Goal: Task Accomplishment & Management: Manage account settings

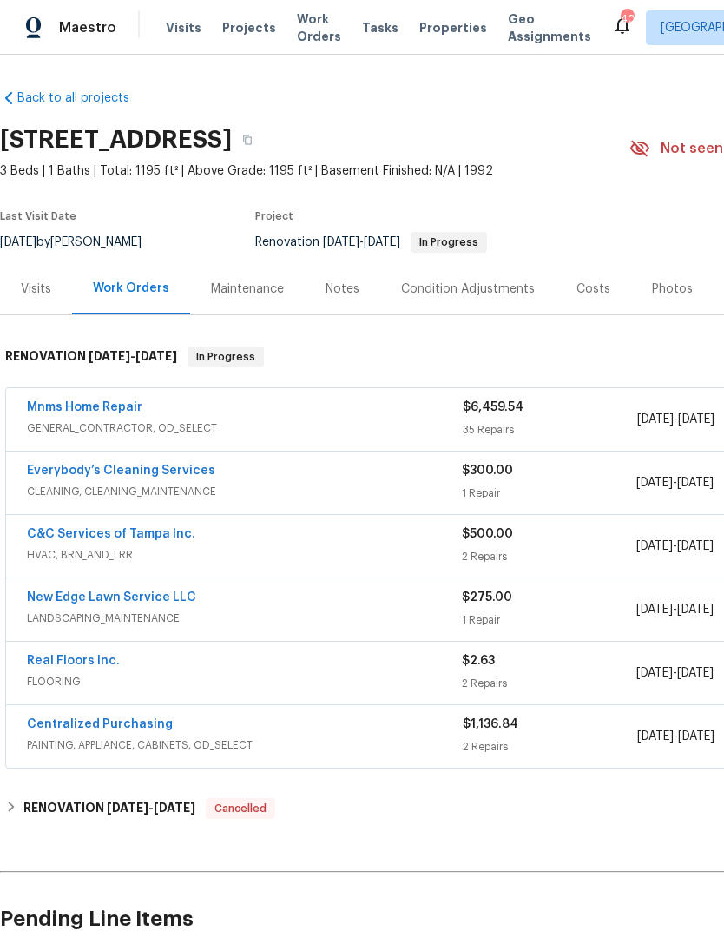
click at [71, 411] on link "Mnms Home Repair" at bounding box center [84, 407] width 115 height 12
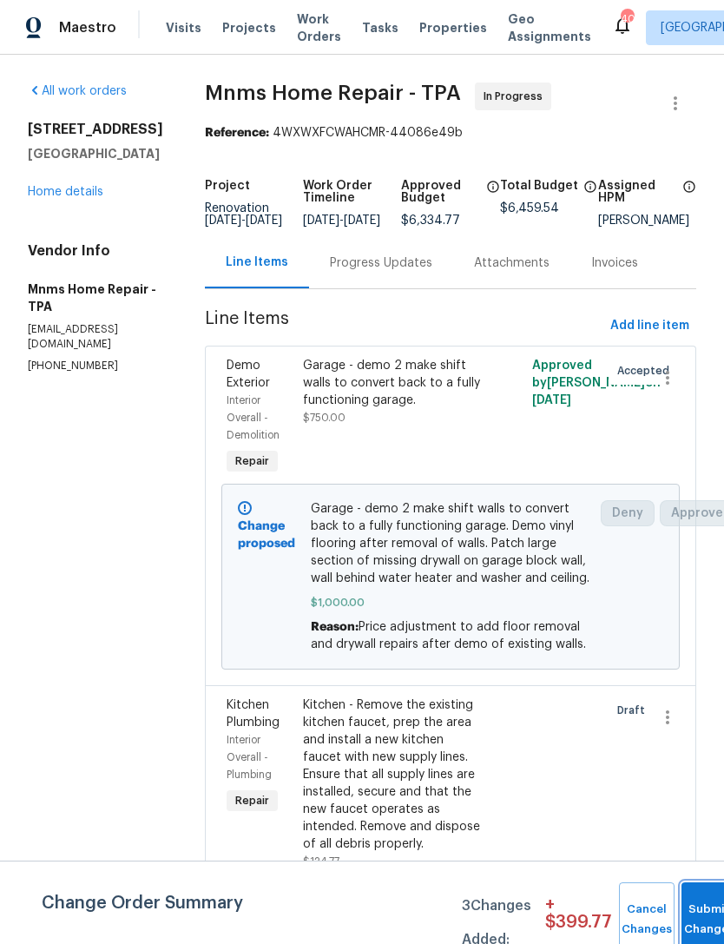
click at [700, 916] on button "Submit Changes" at bounding box center [710, 919] width 56 height 75
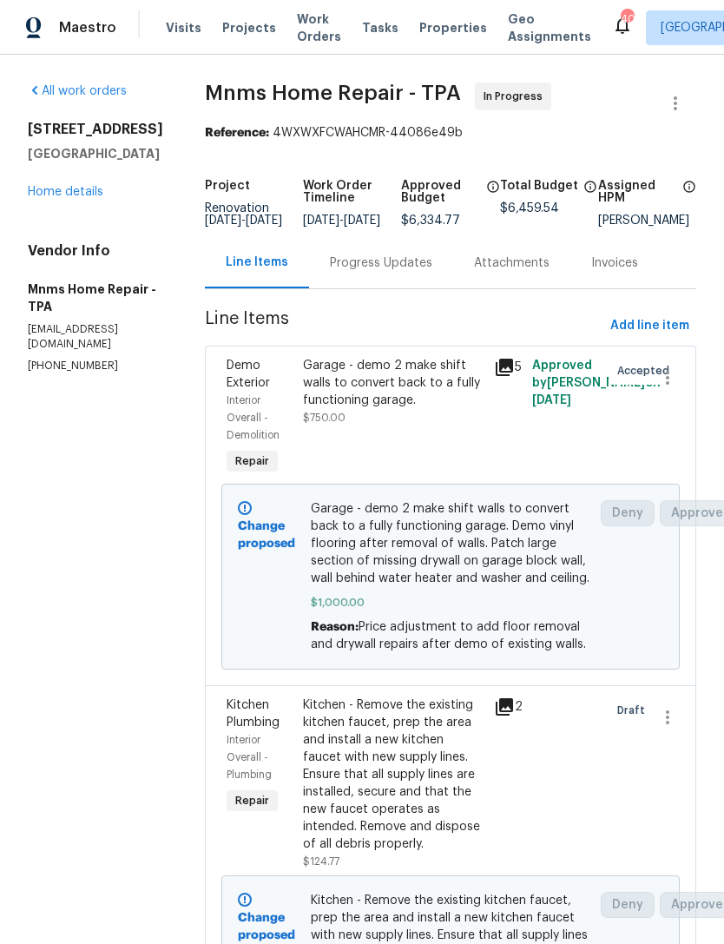
click at [82, 188] on link "Home details" at bounding box center [66, 192] width 76 height 12
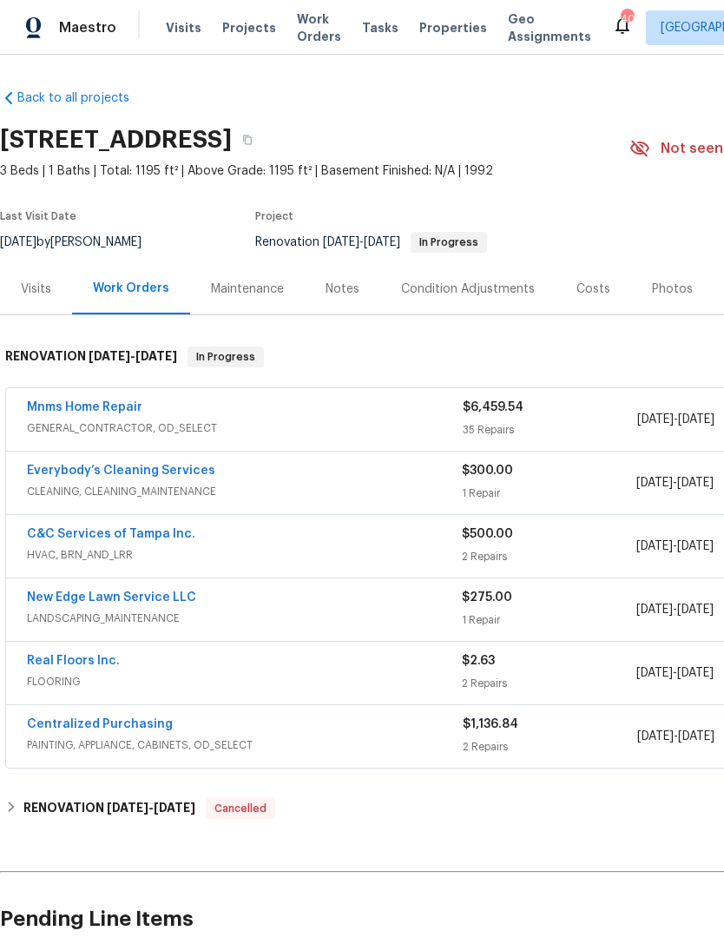
click at [590, 287] on div "Costs" at bounding box center [594, 288] width 34 height 17
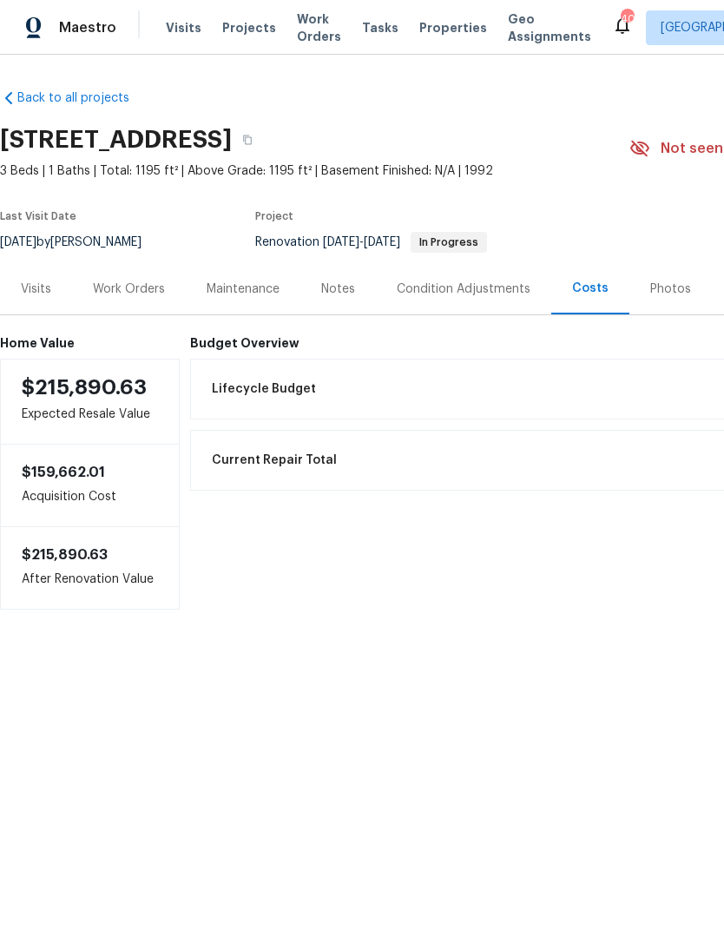
click at [462, 289] on div "Condition Adjustments" at bounding box center [464, 288] width 134 height 17
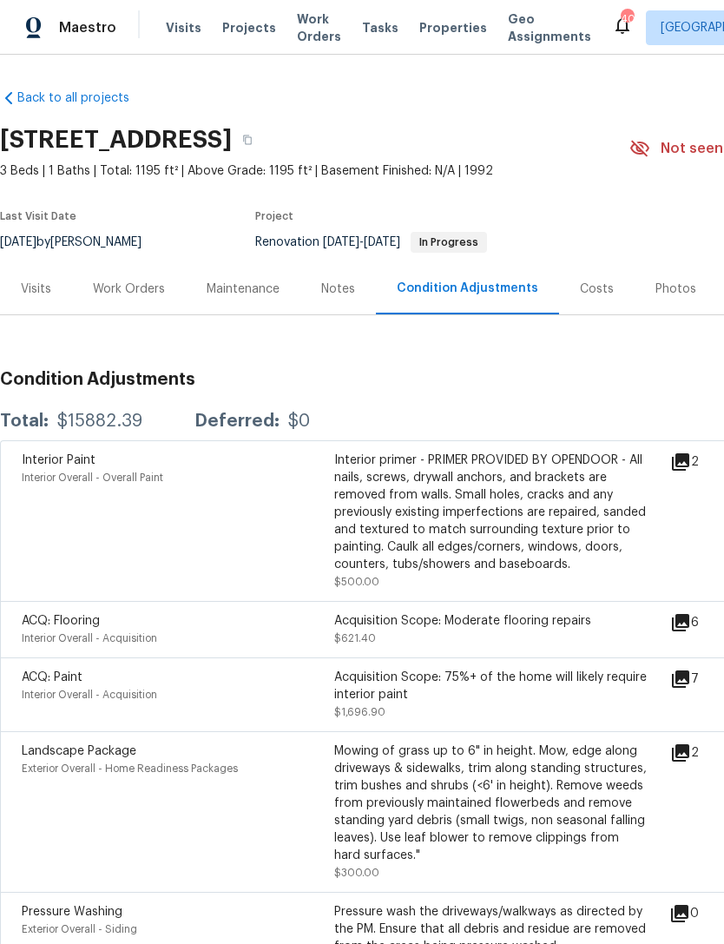
click at [138, 287] on div "Work Orders" at bounding box center [129, 288] width 72 height 17
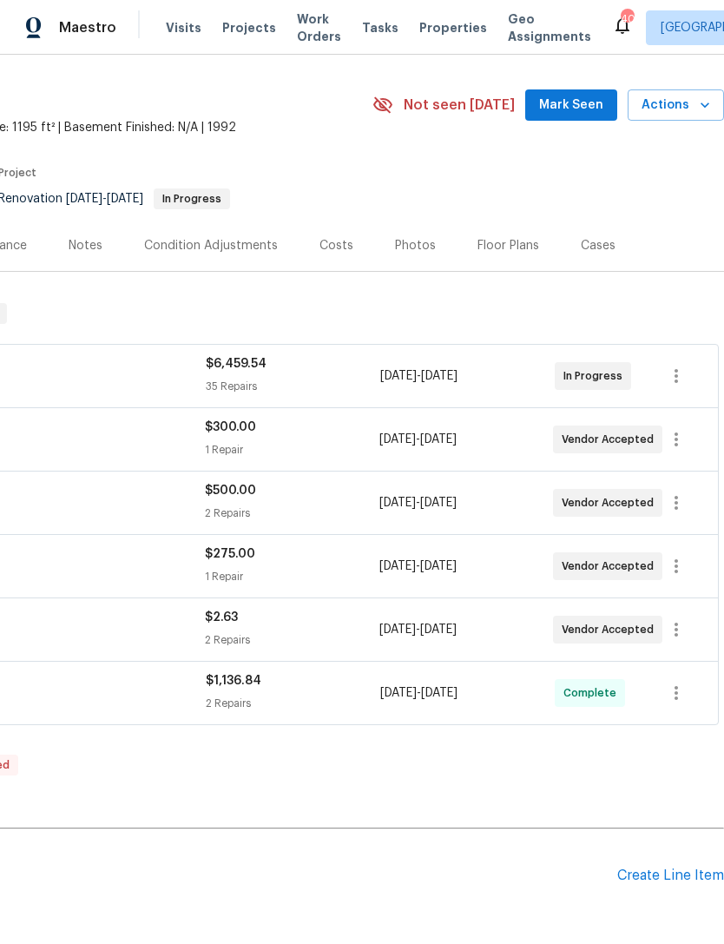
scroll to position [43, 257]
click at [307, 255] on div "Costs" at bounding box center [337, 245] width 76 height 51
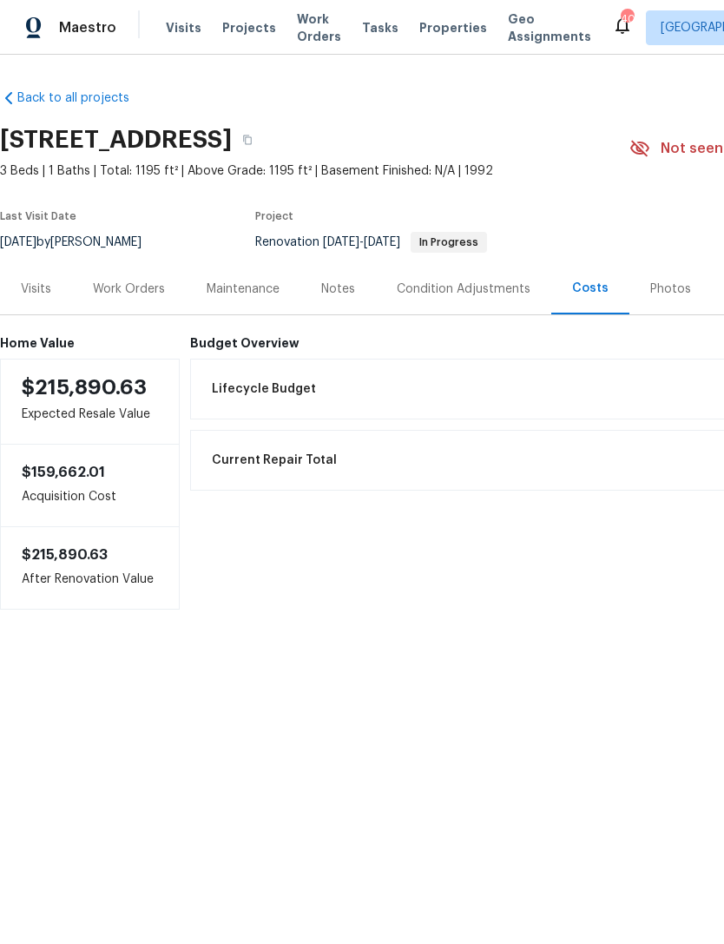
click at [135, 285] on div "Work Orders" at bounding box center [129, 288] width 72 height 17
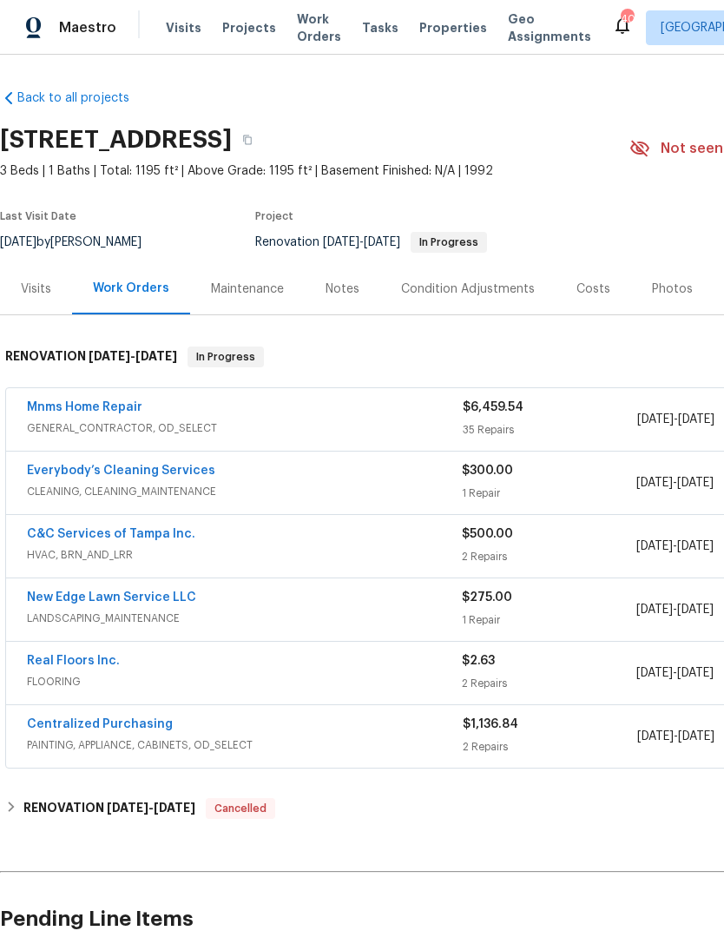
click at [244, 24] on span "Projects" at bounding box center [249, 27] width 54 height 17
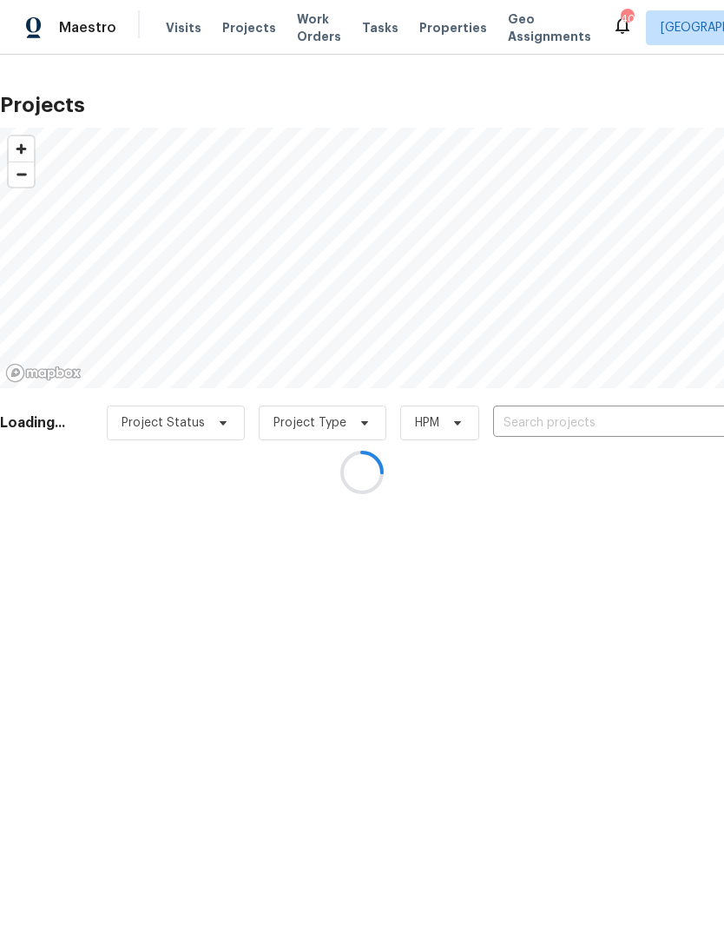
click at [578, 415] on div at bounding box center [362, 472] width 724 height 944
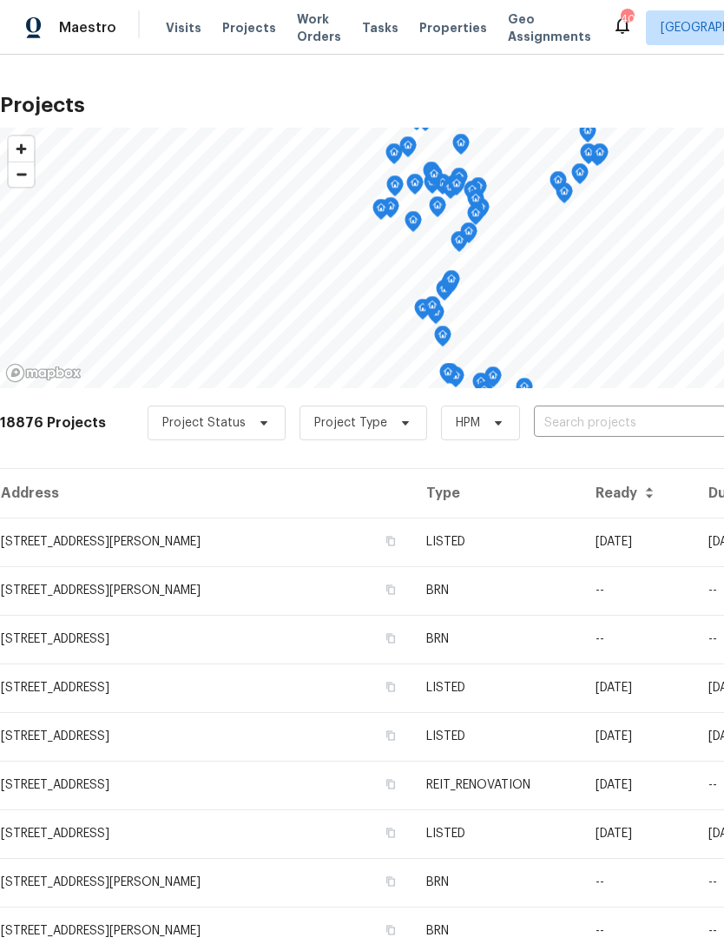
click at [606, 429] on input "text" at bounding box center [633, 423] width 199 height 27
type input "2812 [PERSON_NAME]"
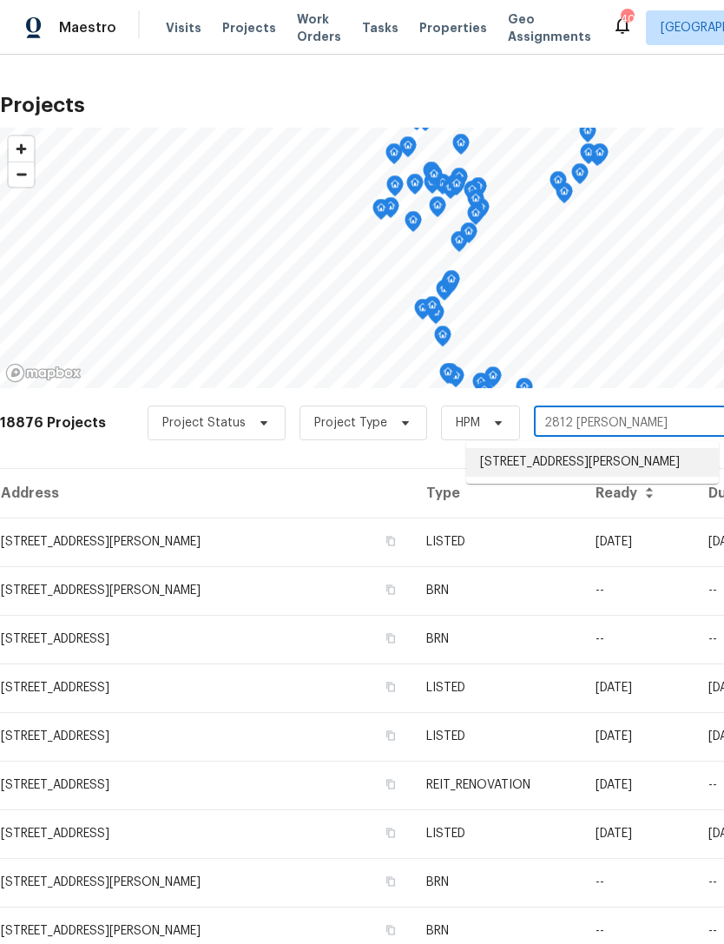
click at [599, 464] on li "[STREET_ADDRESS][PERSON_NAME]" at bounding box center [592, 462] width 253 height 29
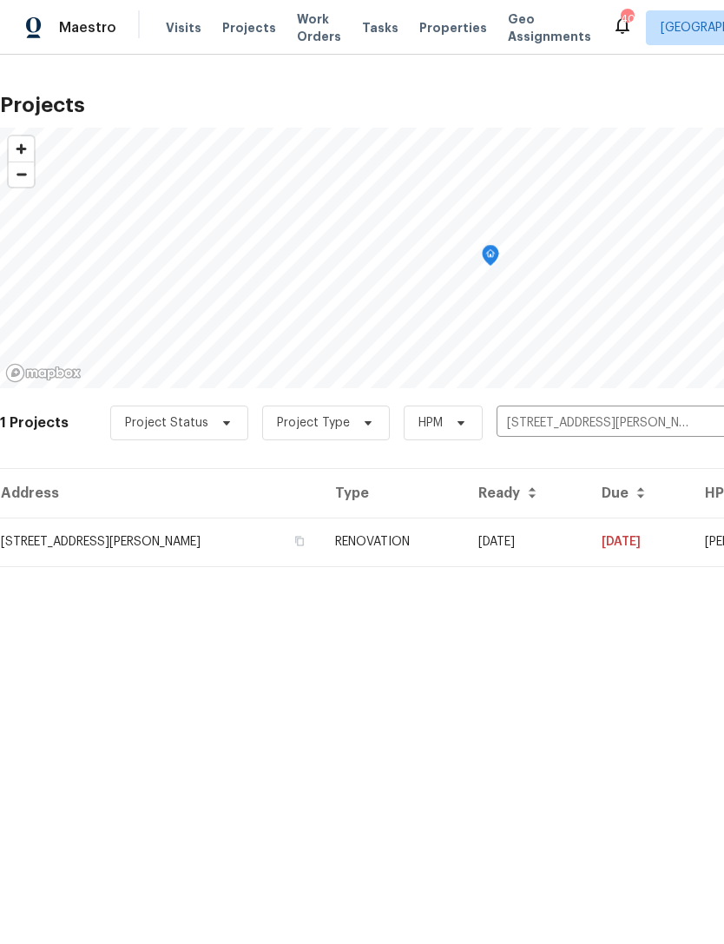
click at [528, 550] on td "[DATE]" at bounding box center [526, 542] width 123 height 49
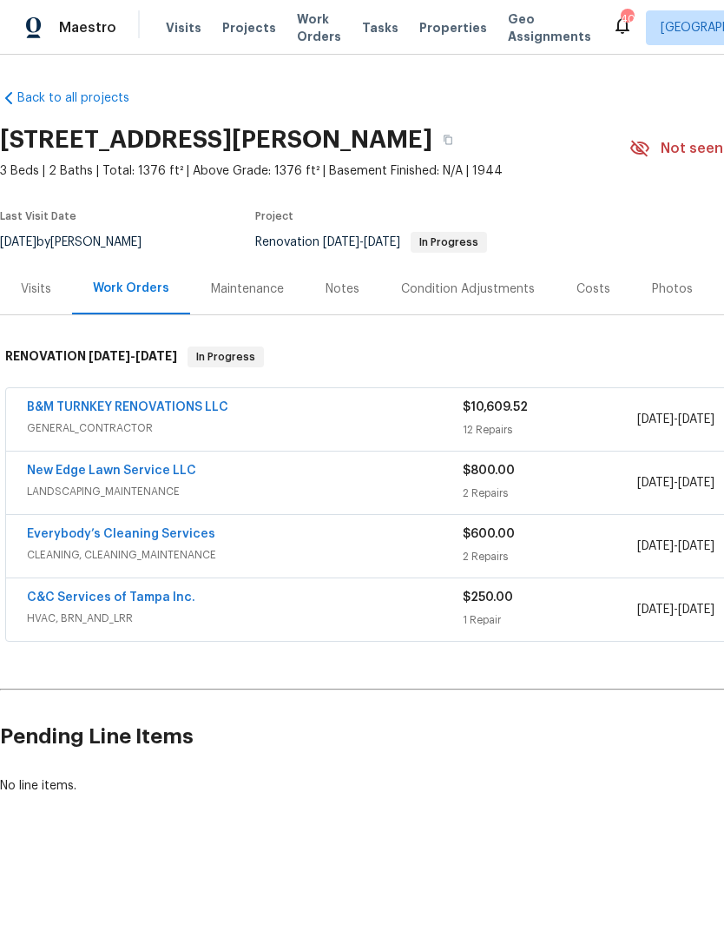
click at [84, 409] on link "B&M TURNKEY RENOVATIONS LLC" at bounding box center [127, 407] width 201 height 12
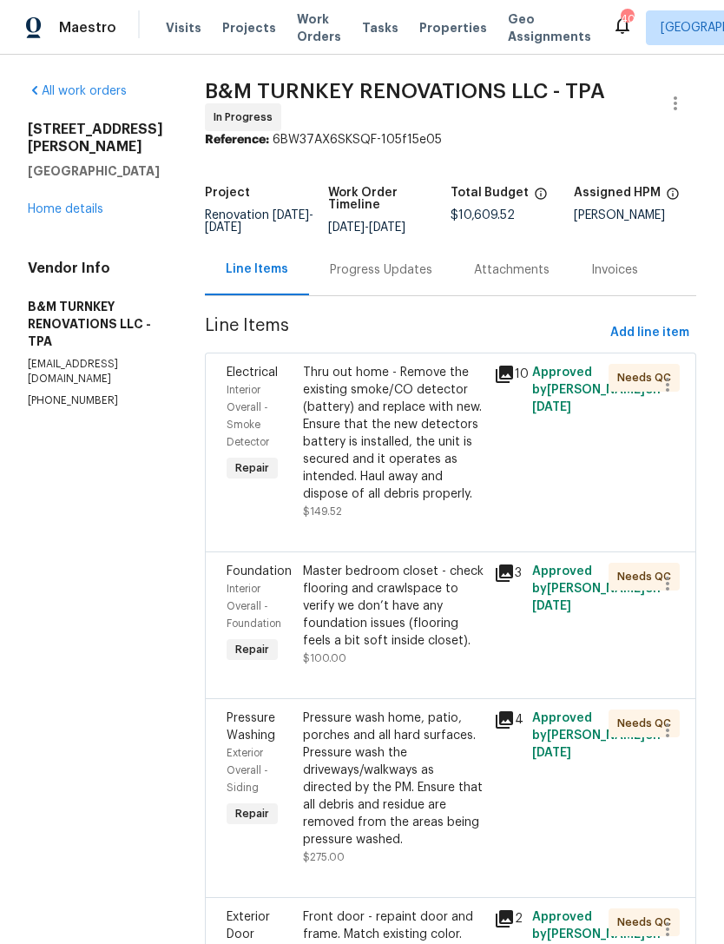
click at [418, 500] on div "Thru out home - Remove the existing smoke/CO detector (battery) and replace wit…" at bounding box center [393, 433] width 181 height 139
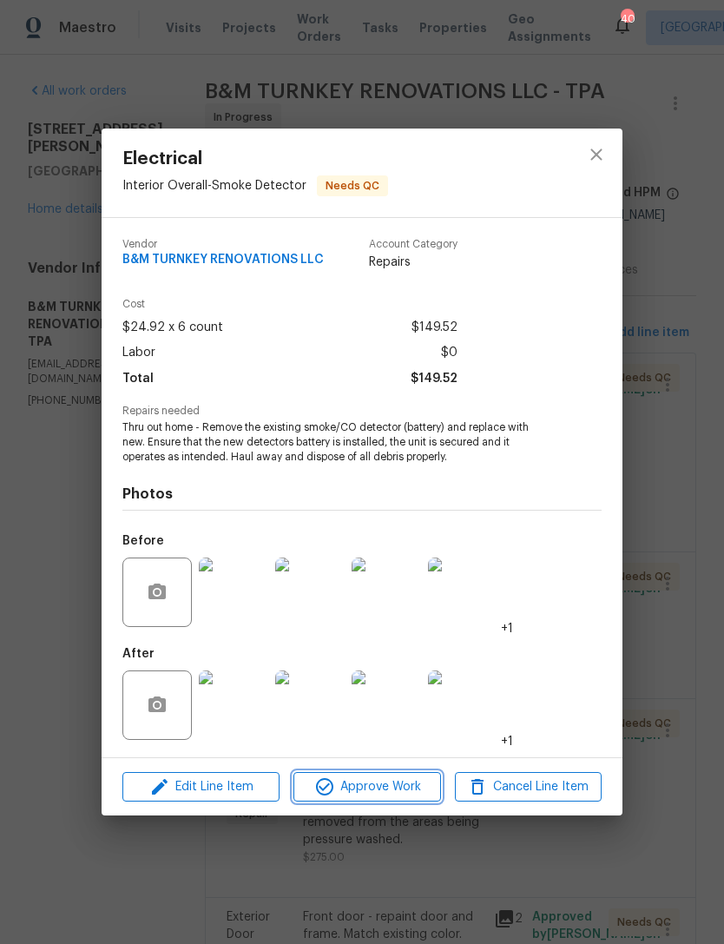
click at [389, 781] on span "Approve Work" at bounding box center [367, 787] width 136 height 22
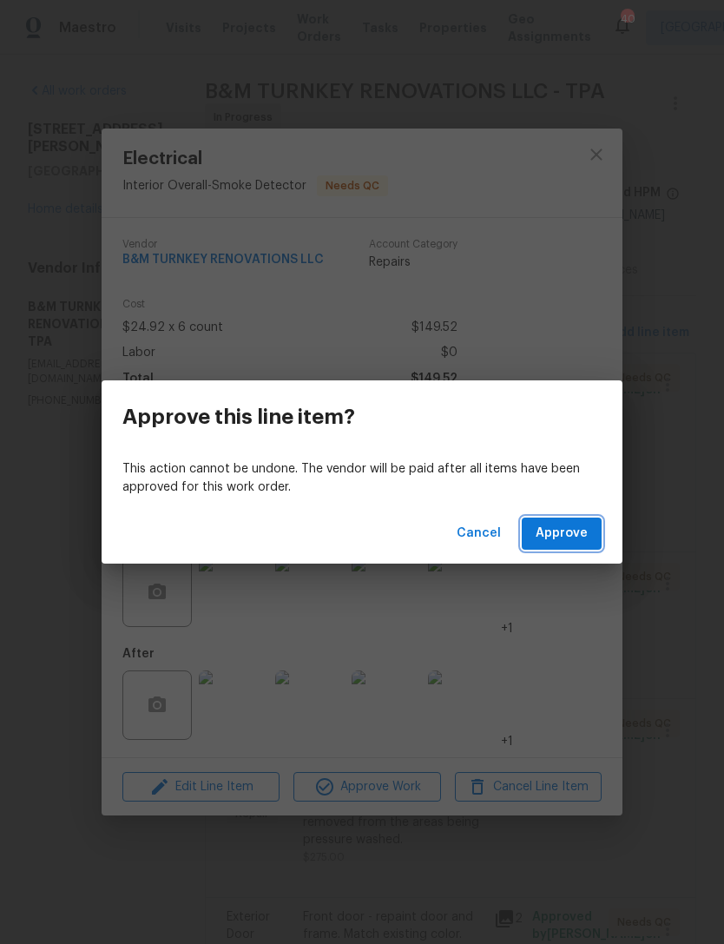
click at [583, 529] on span "Approve" at bounding box center [562, 534] width 52 height 22
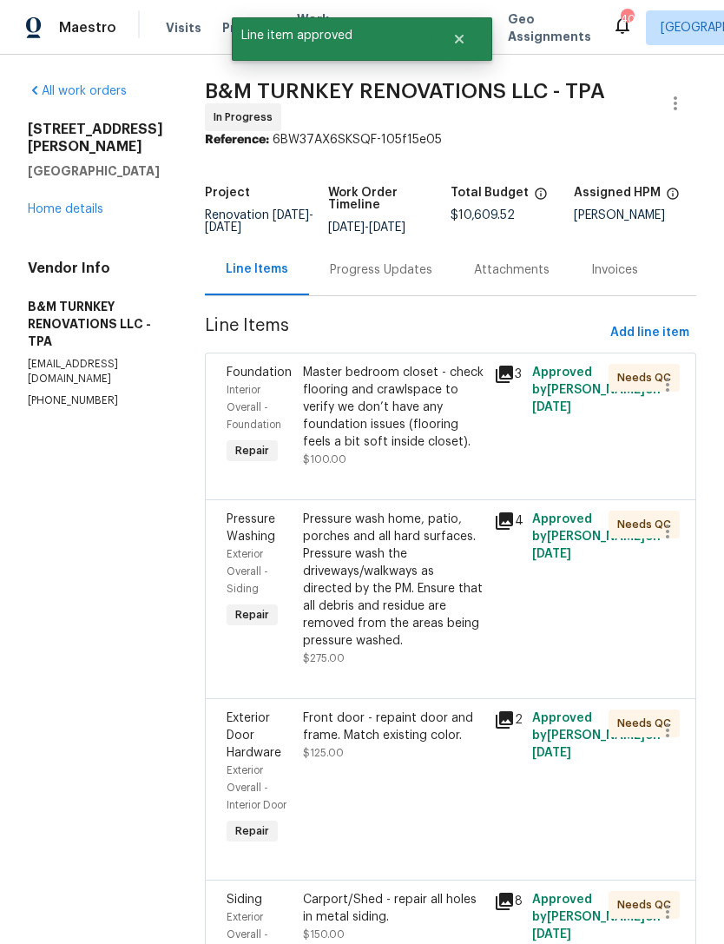
click at [421, 428] on div "Master bedroom closet - check flooring and crawlspace to verify we don’t have a…" at bounding box center [393, 407] width 181 height 87
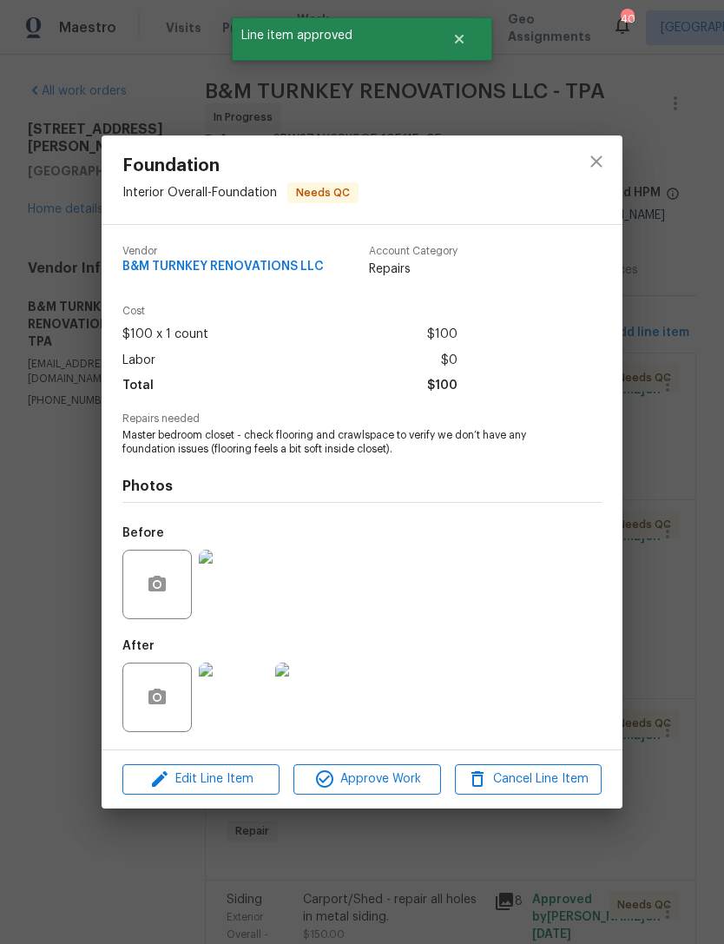
click at [249, 696] on img at bounding box center [233, 697] width 69 height 69
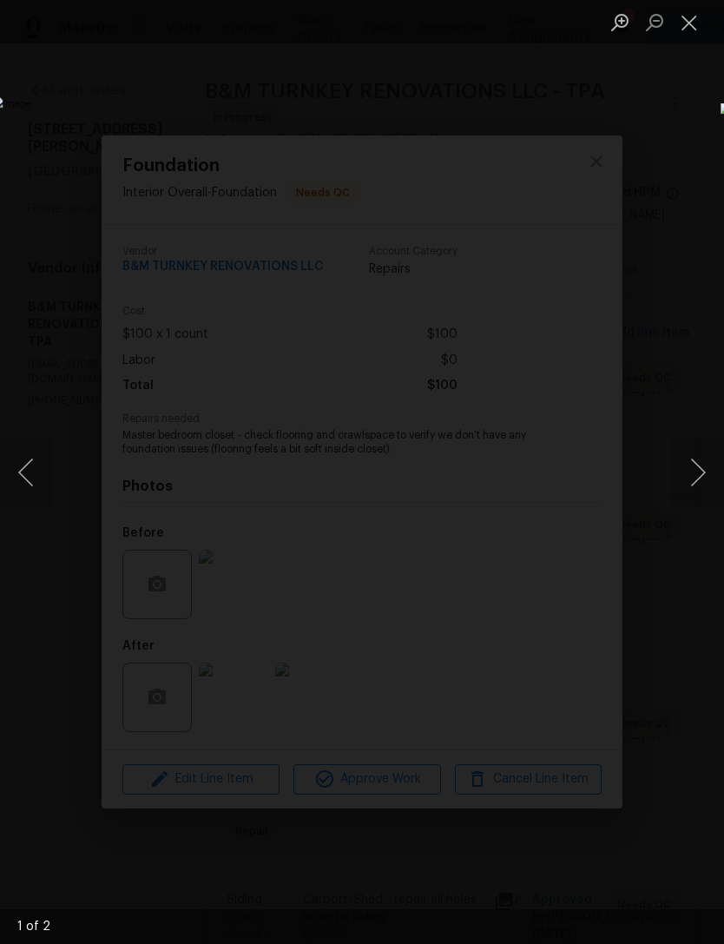
click at [696, 477] on button "Next image" at bounding box center [698, 472] width 52 height 69
click at [689, 23] on button "Close lightbox" at bounding box center [689, 22] width 35 height 30
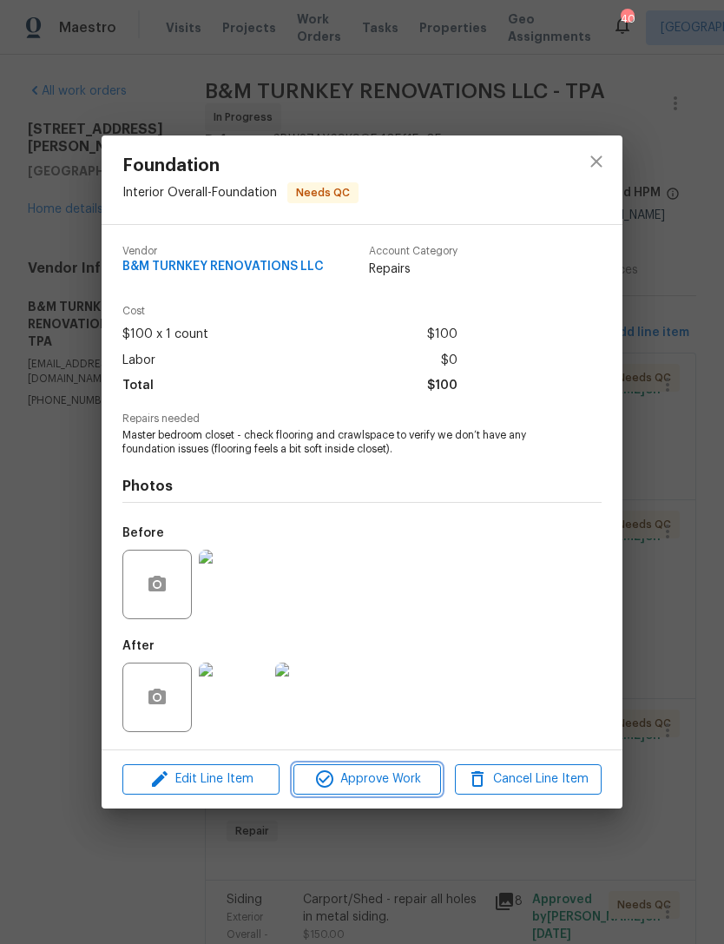
click at [401, 775] on span "Approve Work" at bounding box center [367, 779] width 136 height 22
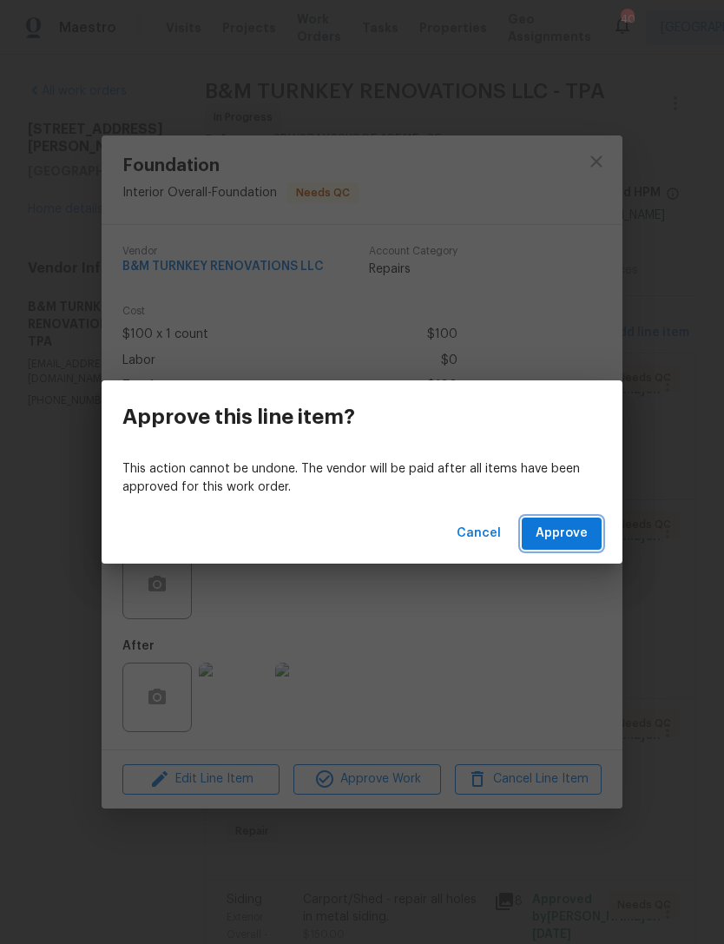
click at [570, 539] on span "Approve" at bounding box center [562, 534] width 52 height 22
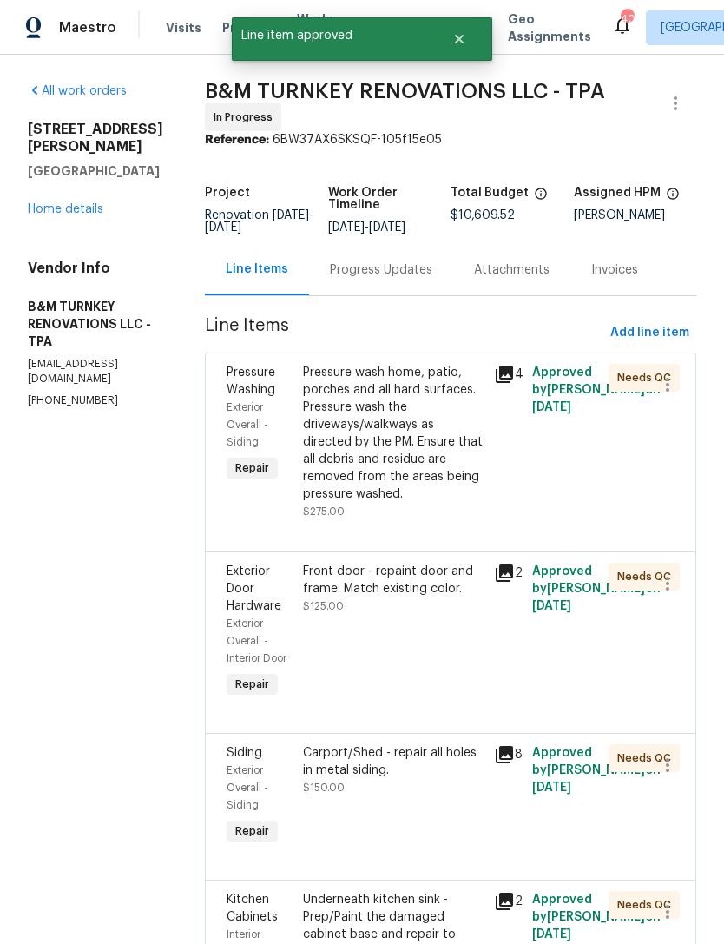
click at [435, 454] on div "Pressure wash home, patio, porches and all hard surfaces. Pressure wash the dri…" at bounding box center [393, 433] width 181 height 139
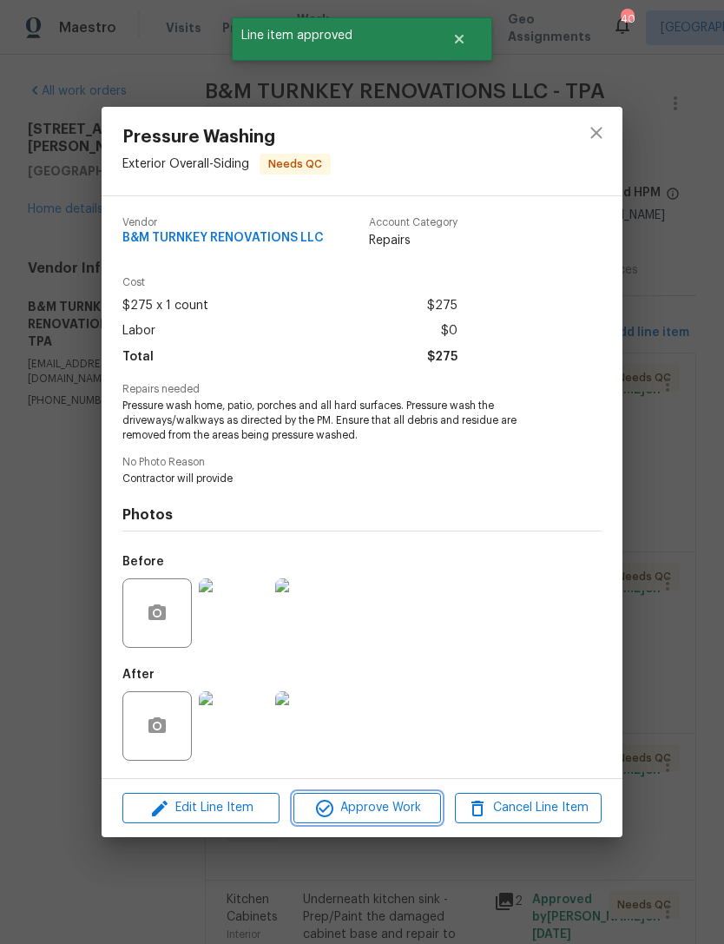
click at [375, 814] on span "Approve Work" at bounding box center [367, 808] width 136 height 22
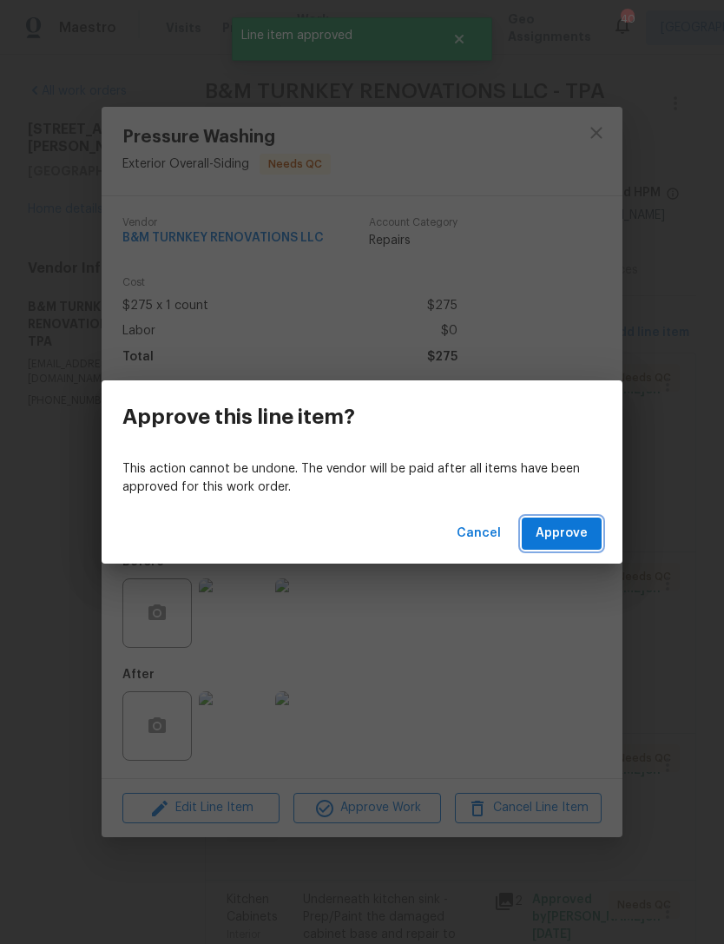
click at [565, 545] on button "Approve" at bounding box center [562, 534] width 80 height 32
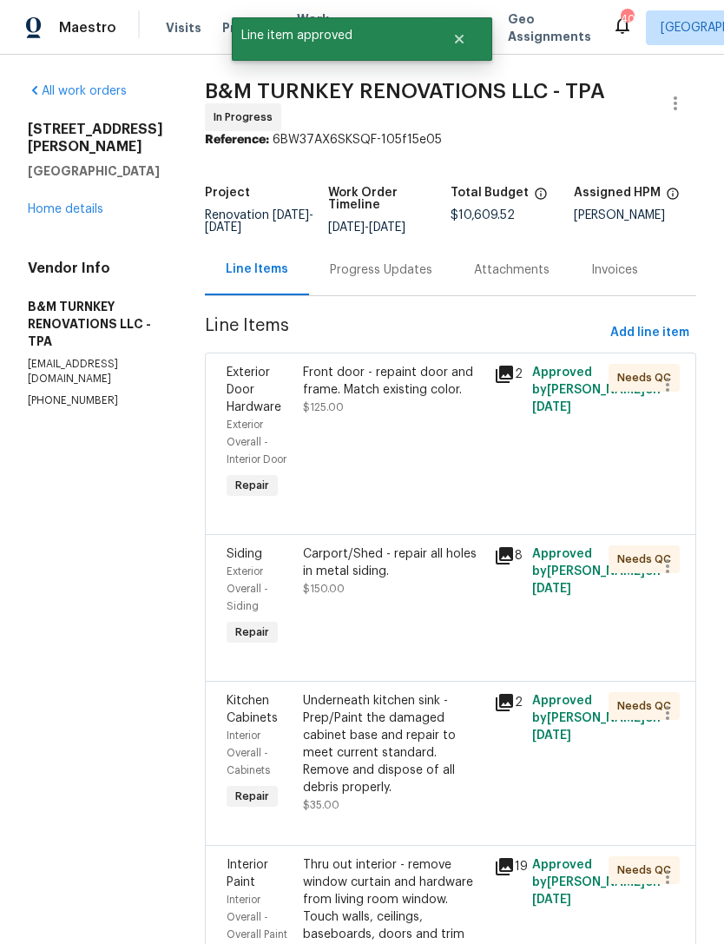
click at [451, 453] on div "Front door - repaint door and frame. Match existing color. $125.00" at bounding box center [393, 433] width 191 height 149
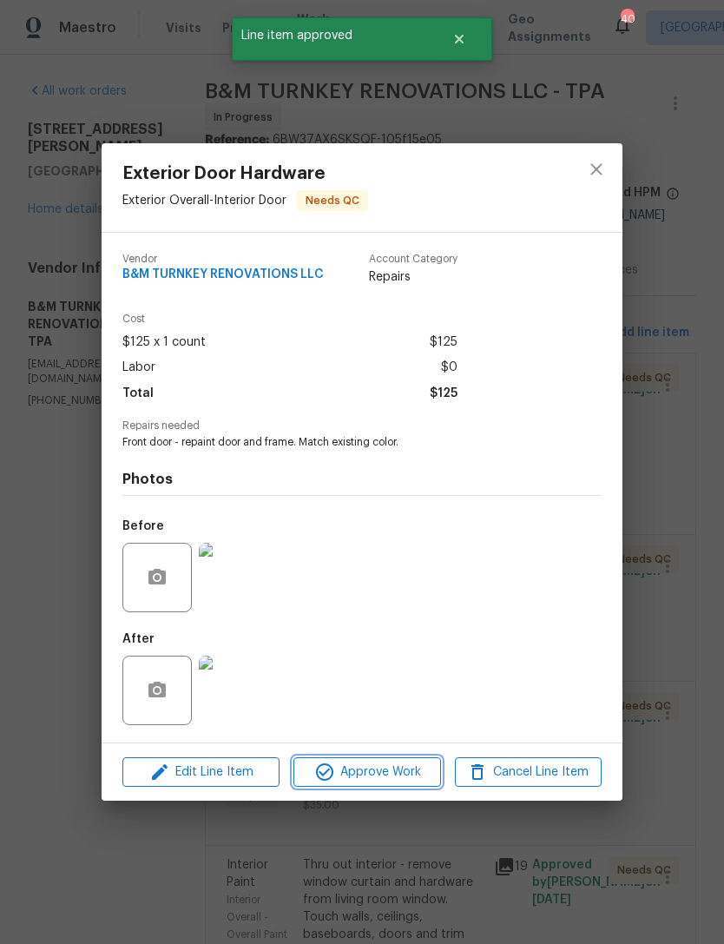
click at [364, 780] on span "Approve Work" at bounding box center [367, 773] width 136 height 22
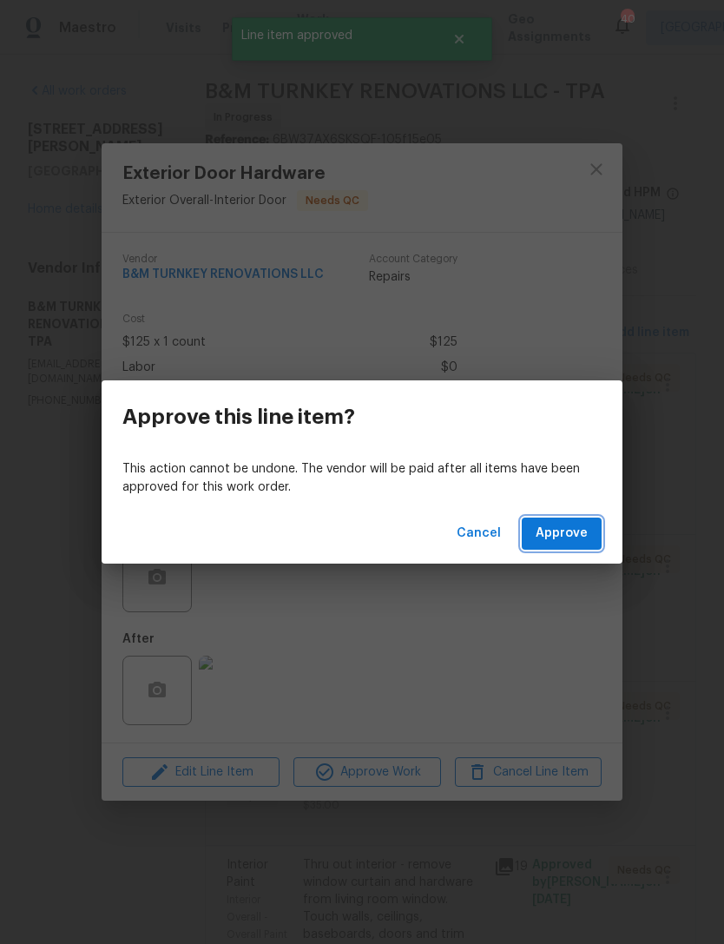
click at [586, 547] on button "Approve" at bounding box center [562, 534] width 80 height 32
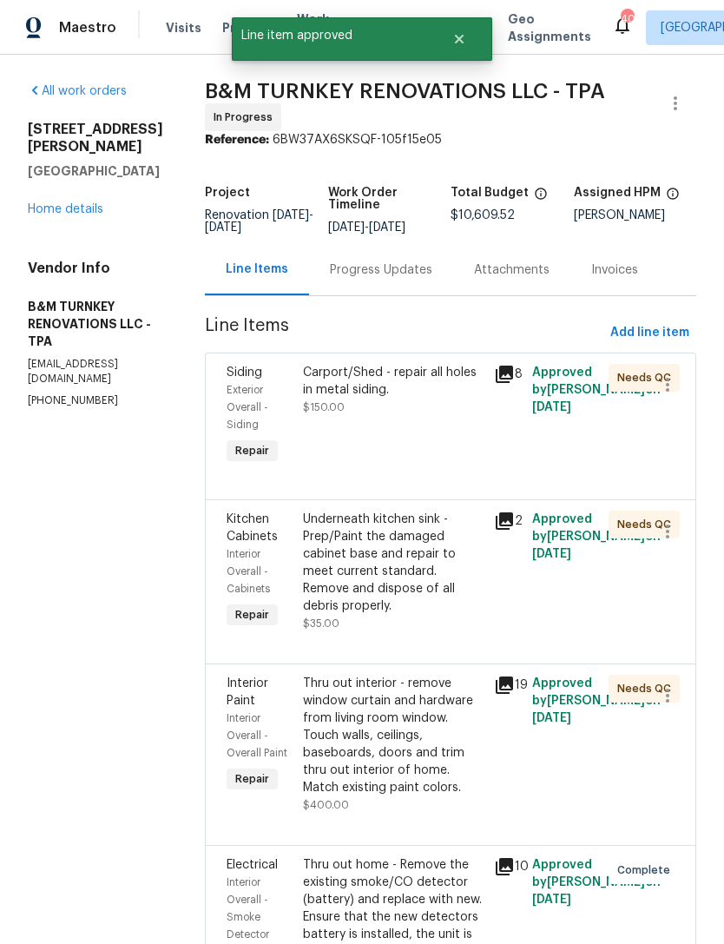
click at [458, 387] on div "Carport/Shed - repair all holes in metal siding." at bounding box center [393, 381] width 181 height 35
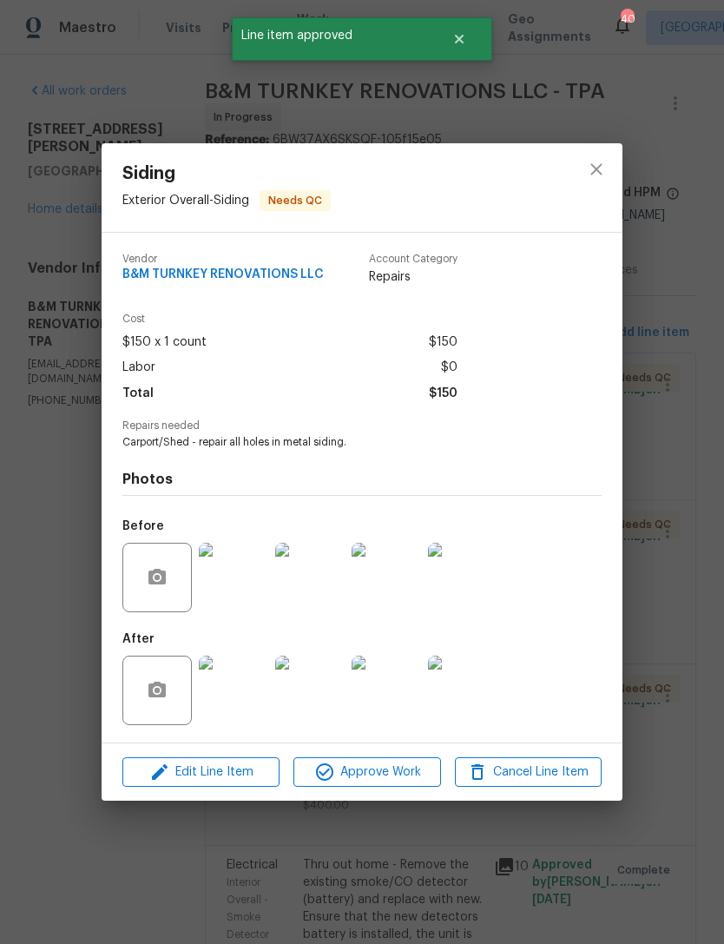
click at [228, 682] on img at bounding box center [233, 690] width 69 height 69
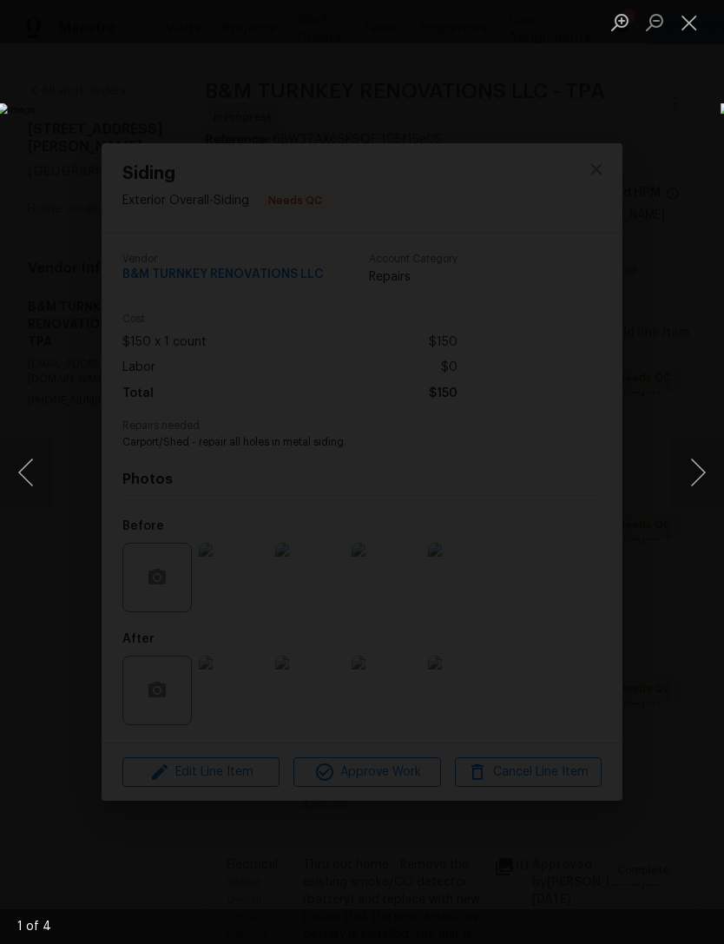
click at [703, 472] on button "Next image" at bounding box center [698, 472] width 52 height 69
click at [707, 476] on button "Next image" at bounding box center [698, 472] width 52 height 69
click at [701, 483] on button "Next image" at bounding box center [698, 472] width 52 height 69
click at [684, 32] on button "Close lightbox" at bounding box center [689, 22] width 35 height 30
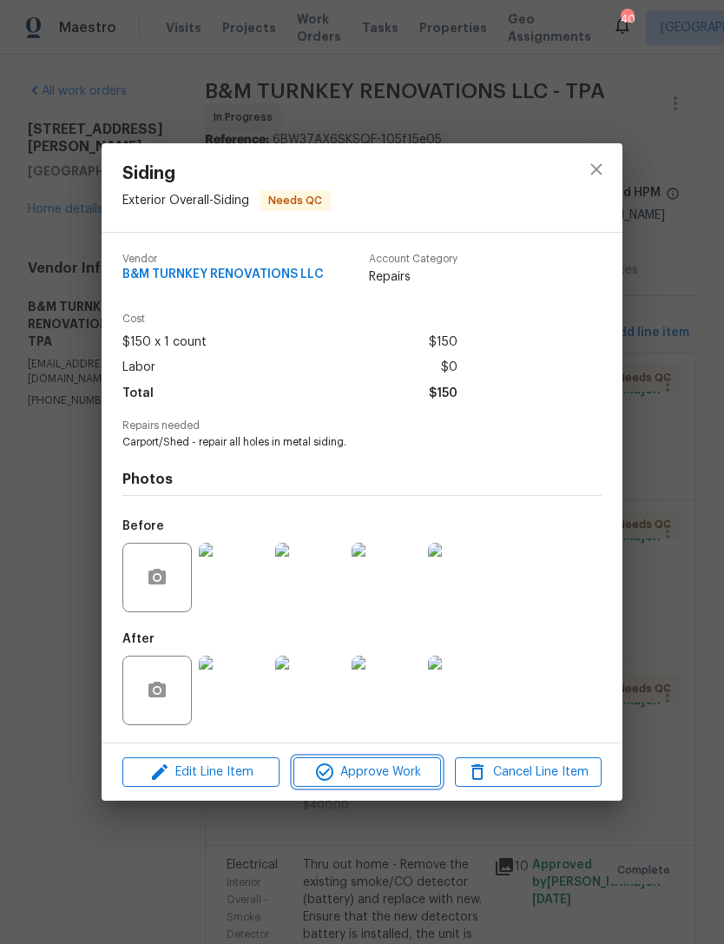
click at [380, 765] on span "Approve Work" at bounding box center [367, 773] width 136 height 22
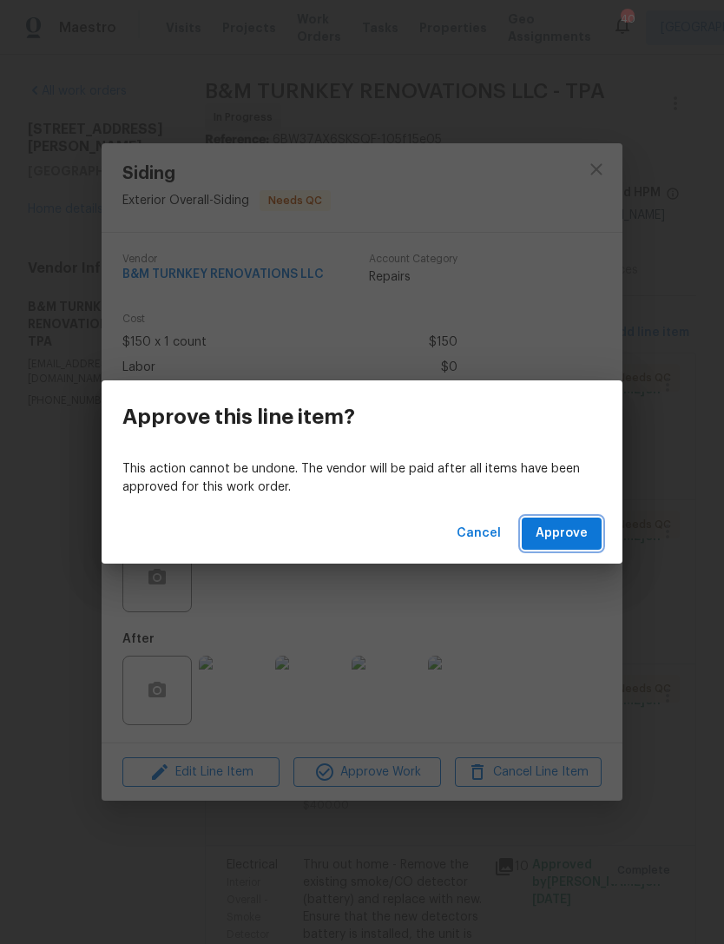
click at [565, 531] on span "Approve" at bounding box center [562, 534] width 52 height 22
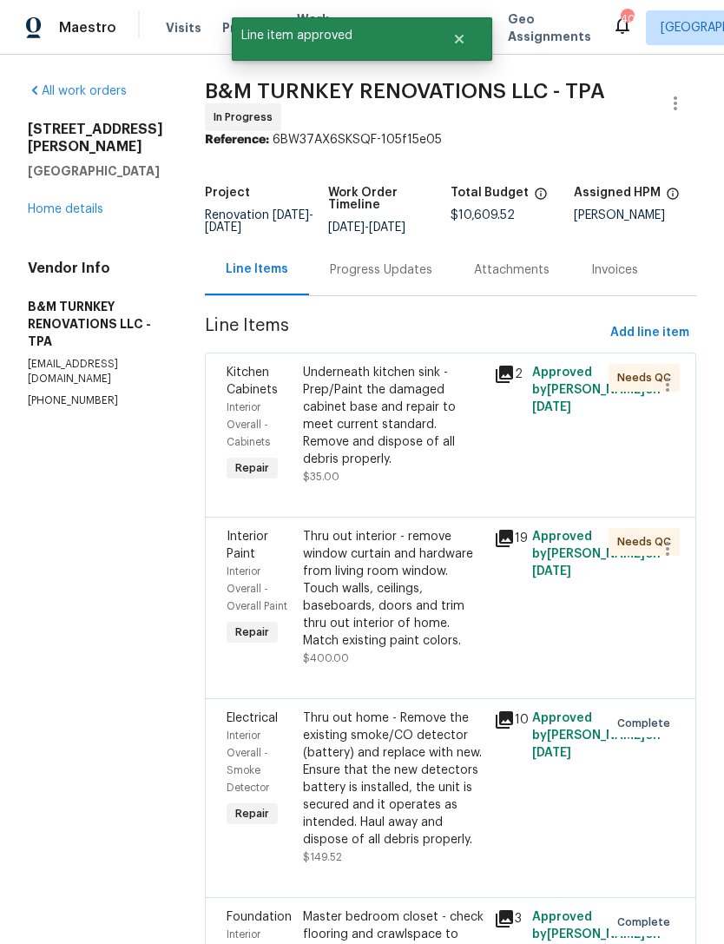
click at [448, 432] on div "Underneath kitchen sink - Prep/Paint the damaged cabinet base and repair to mee…" at bounding box center [393, 416] width 181 height 104
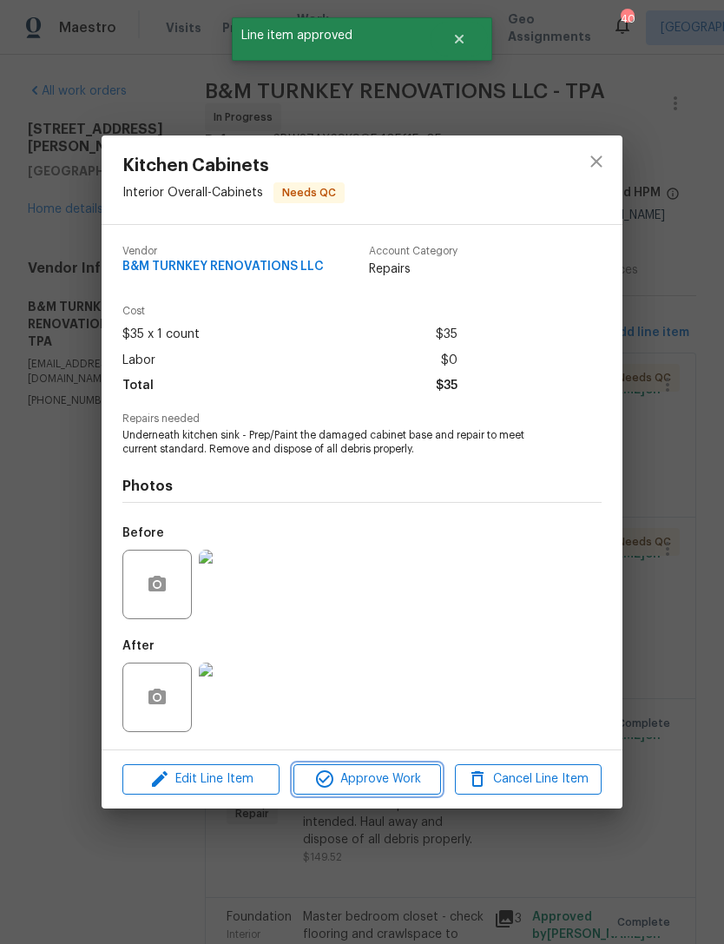
click at [372, 768] on button "Approve Work" at bounding box center [366, 779] width 147 height 30
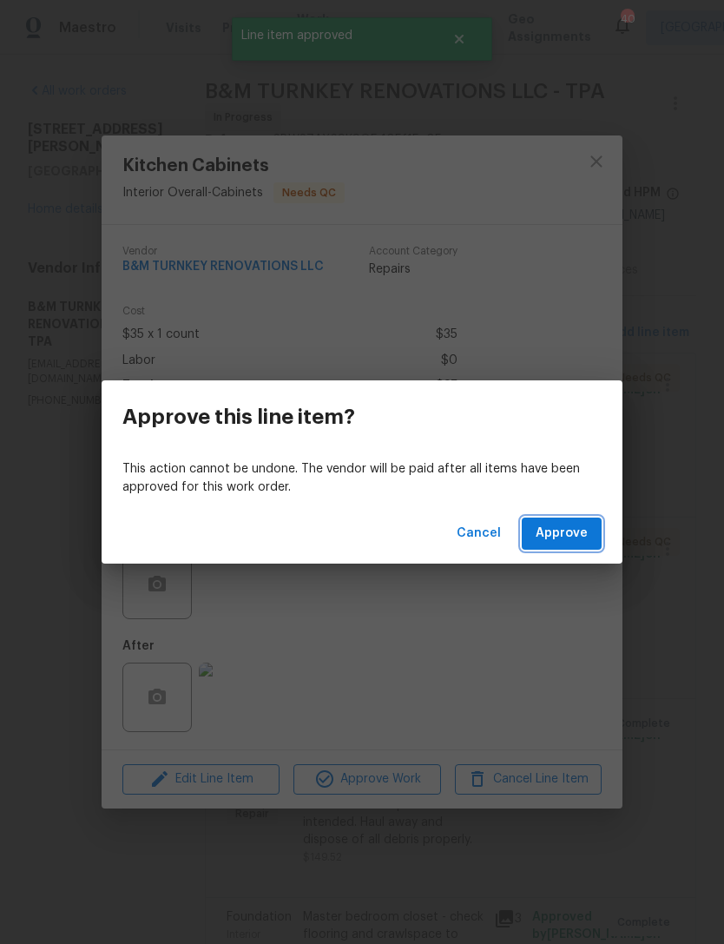
click at [569, 535] on span "Approve" at bounding box center [562, 534] width 52 height 22
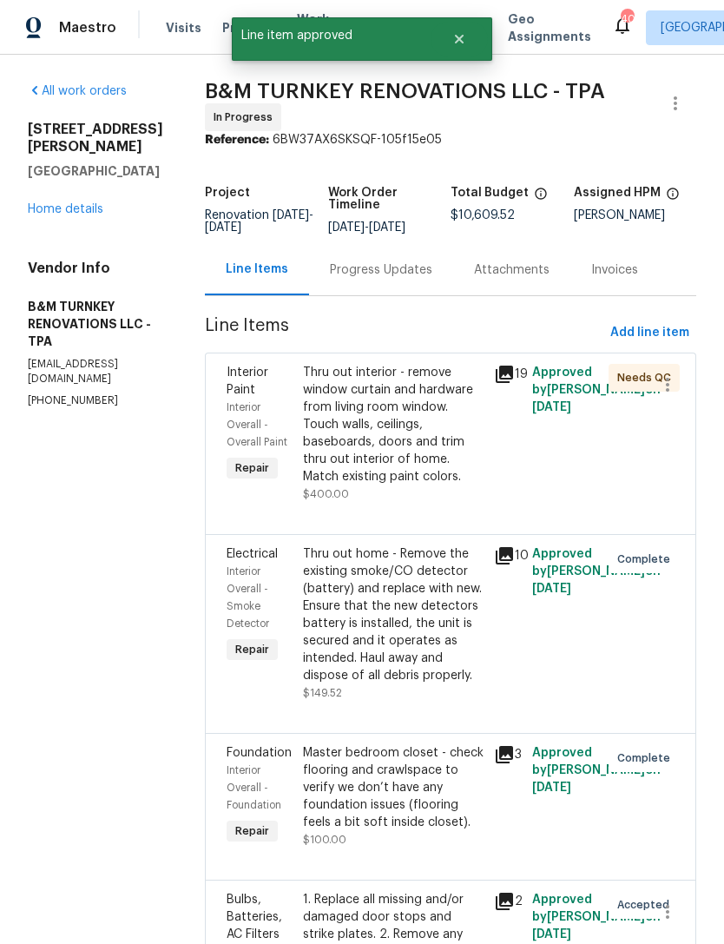
click at [442, 445] on div "Thru out interior - remove window curtain and hardware from living room window.…" at bounding box center [393, 425] width 181 height 122
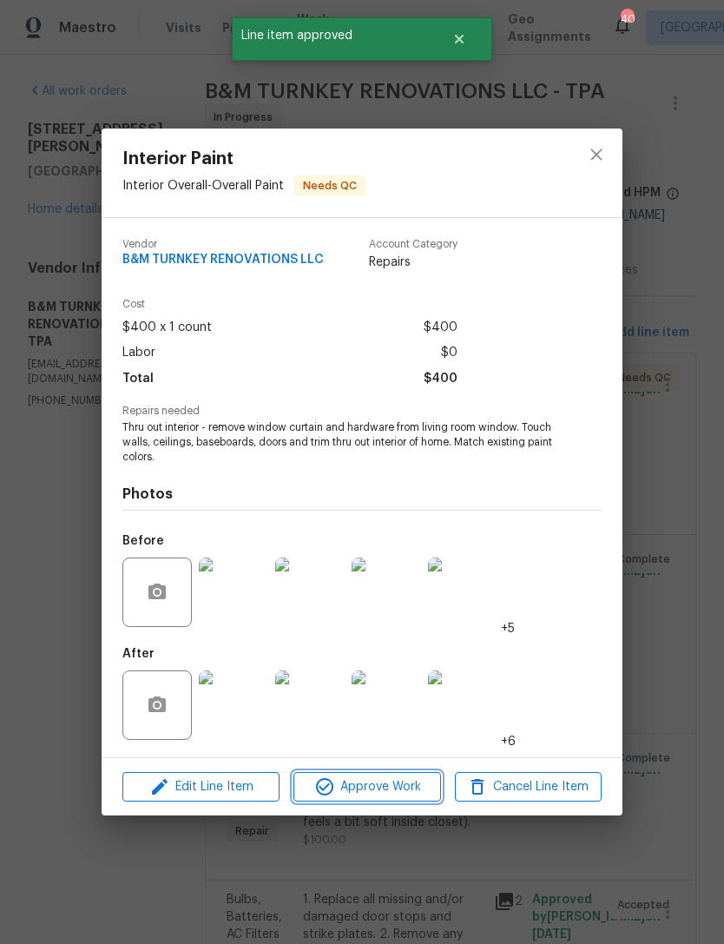
click at [376, 792] on span "Approve Work" at bounding box center [367, 787] width 136 height 22
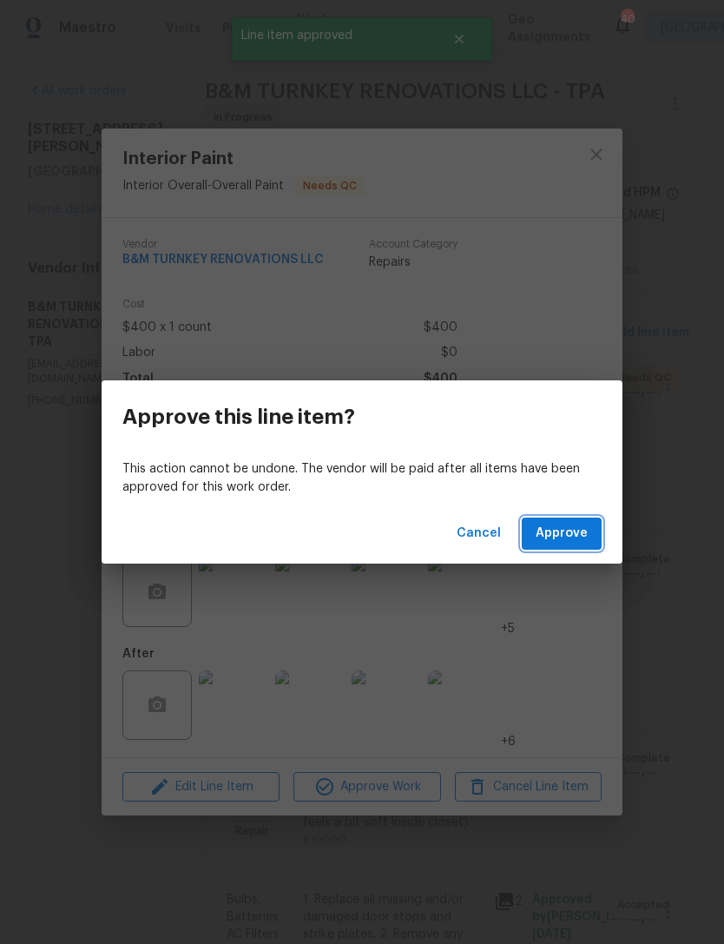
click at [570, 542] on span "Approve" at bounding box center [562, 534] width 52 height 22
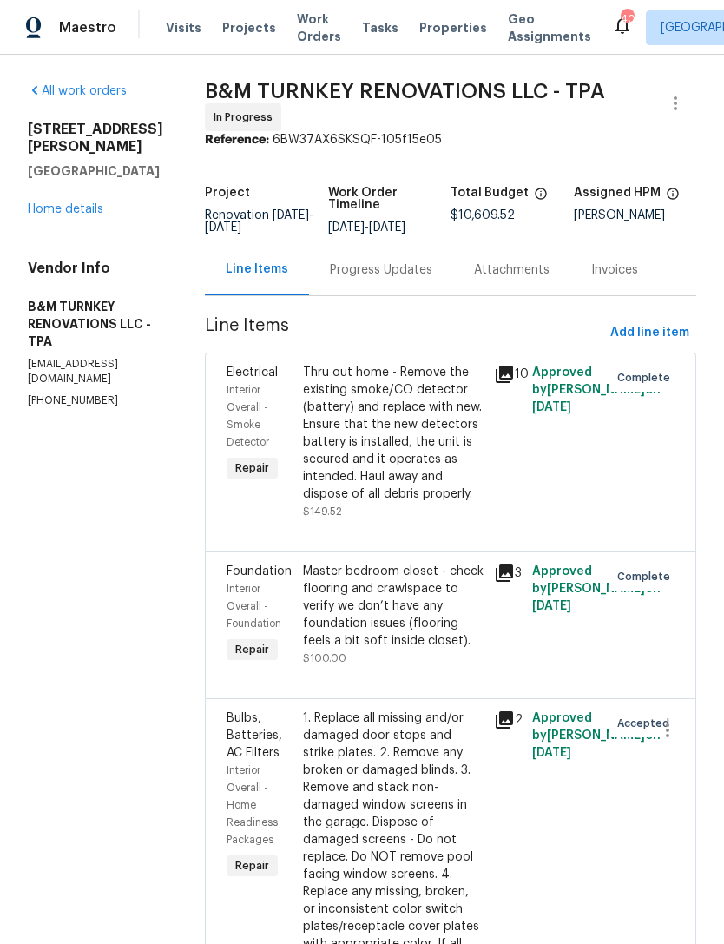
click at [62, 203] on link "Home details" at bounding box center [66, 209] width 76 height 12
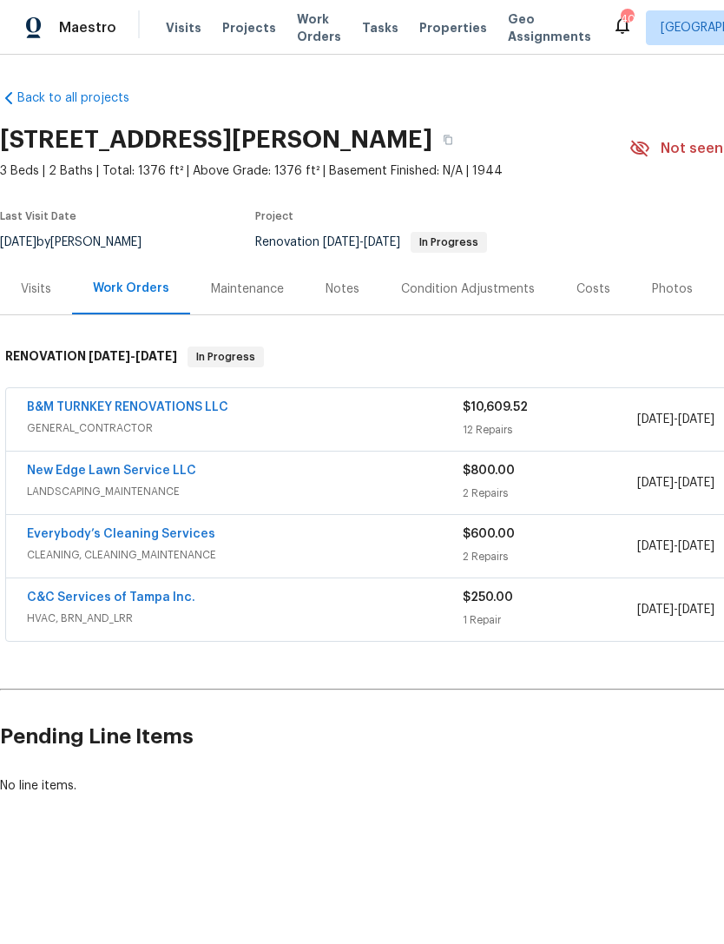
click at [586, 291] on div "Costs" at bounding box center [594, 288] width 34 height 17
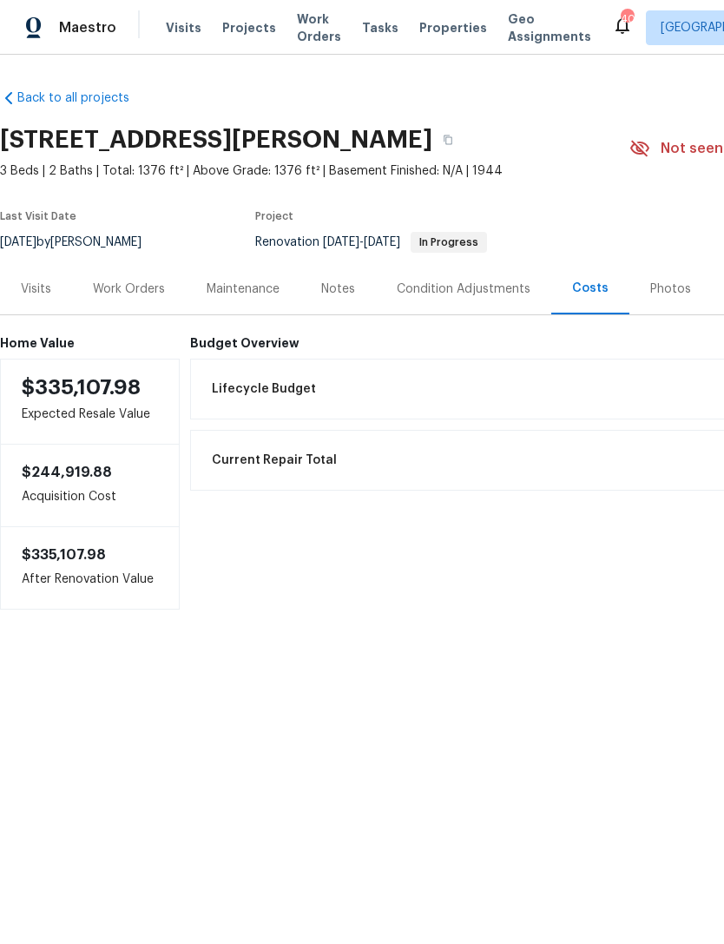
click at [139, 276] on div "Work Orders" at bounding box center [129, 288] width 114 height 51
